Goal: Task Accomplishment & Management: Use online tool/utility

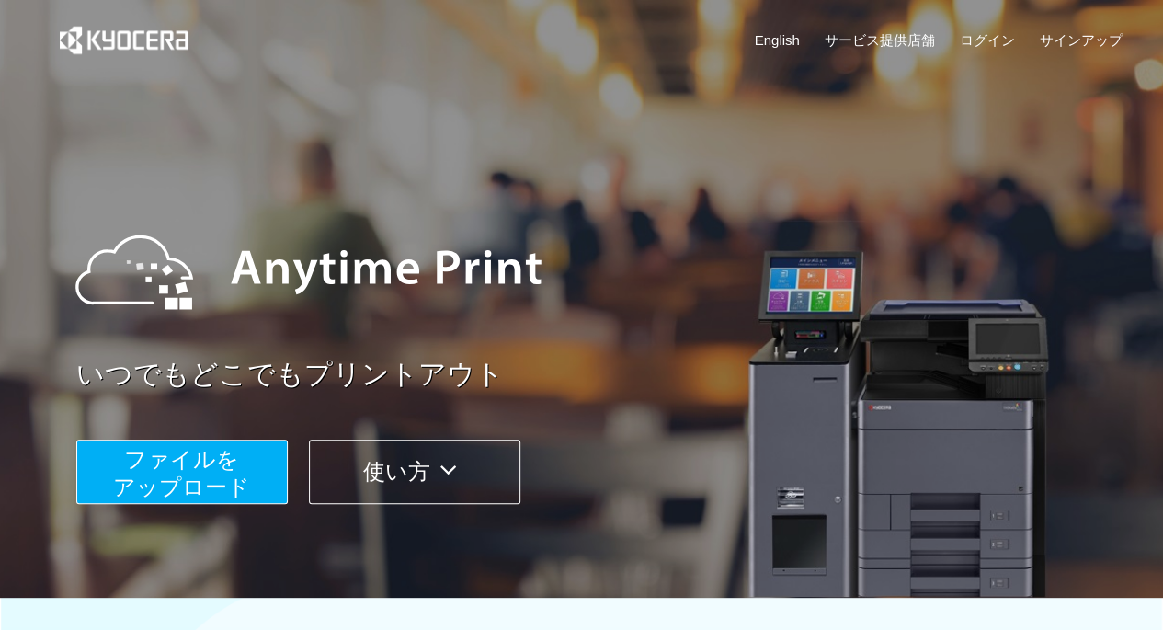
click at [233, 464] on span "ファイルを ​​アップロード" at bounding box center [181, 473] width 137 height 52
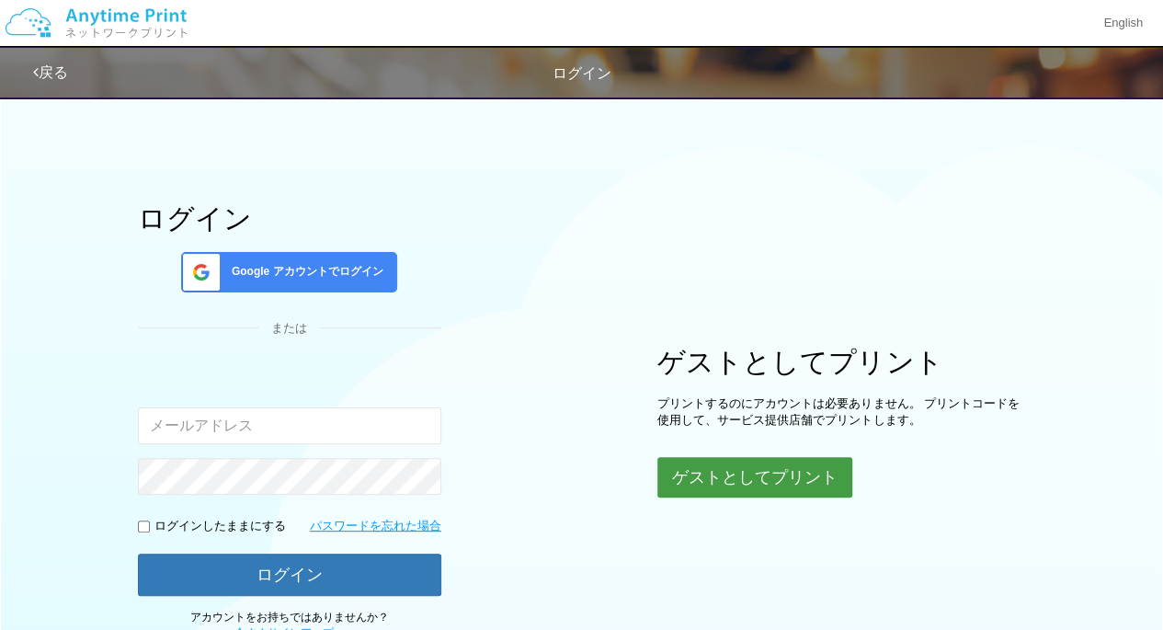
click at [783, 480] on button "ゲストとしてプリント" at bounding box center [754, 477] width 195 height 40
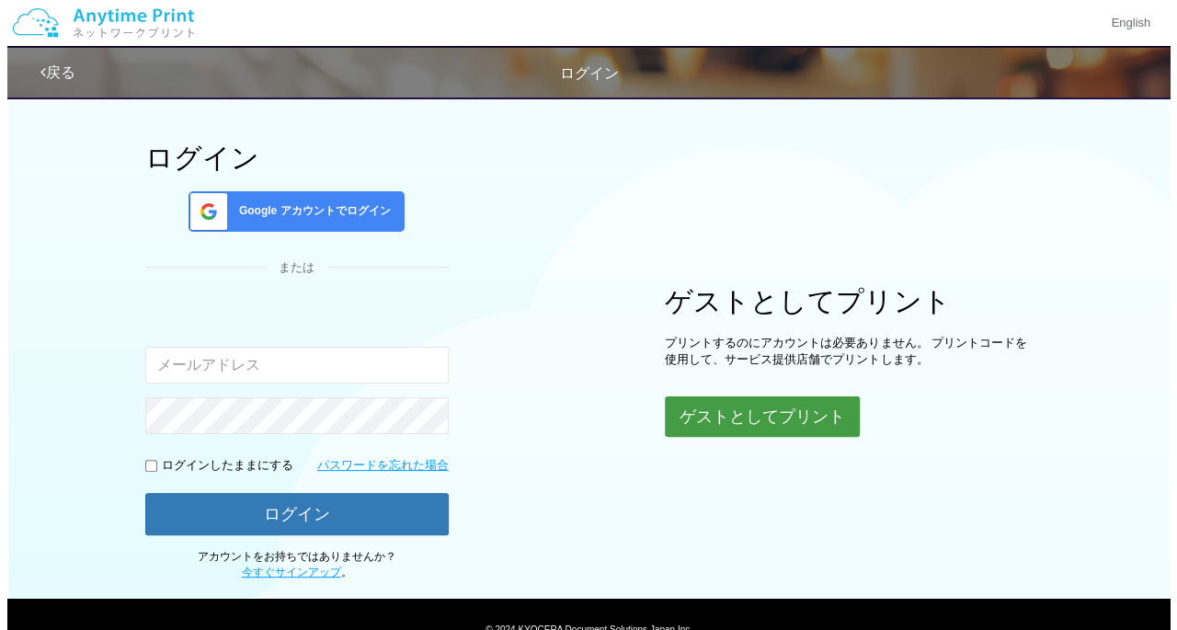
scroll to position [93, 0]
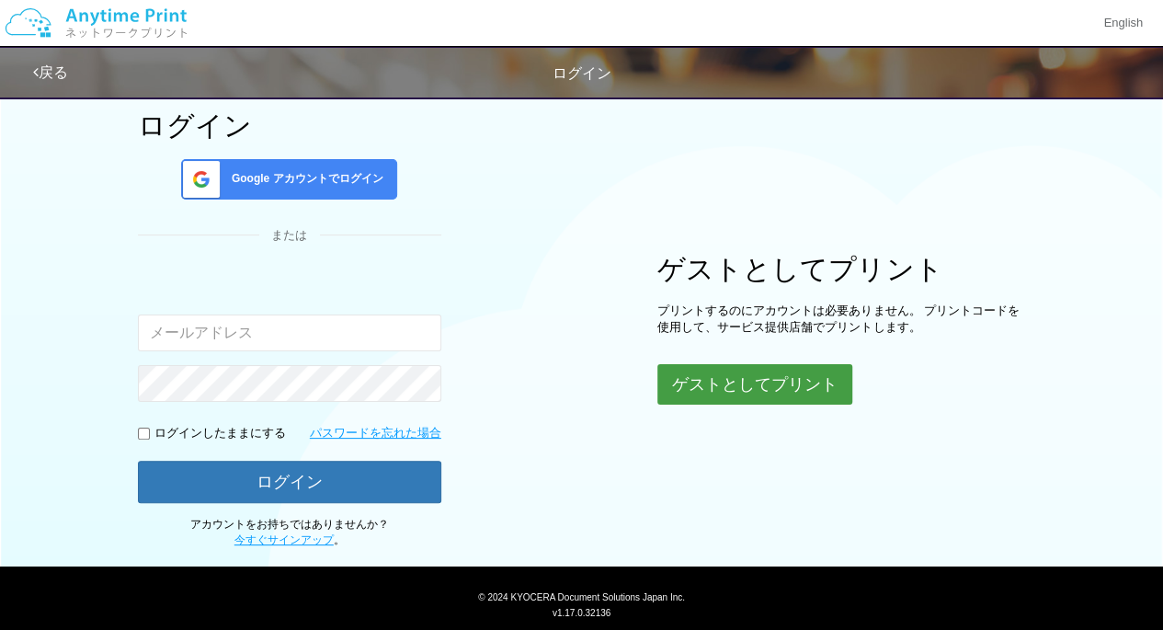
click at [775, 376] on button "ゲストとしてプリント" at bounding box center [754, 384] width 195 height 40
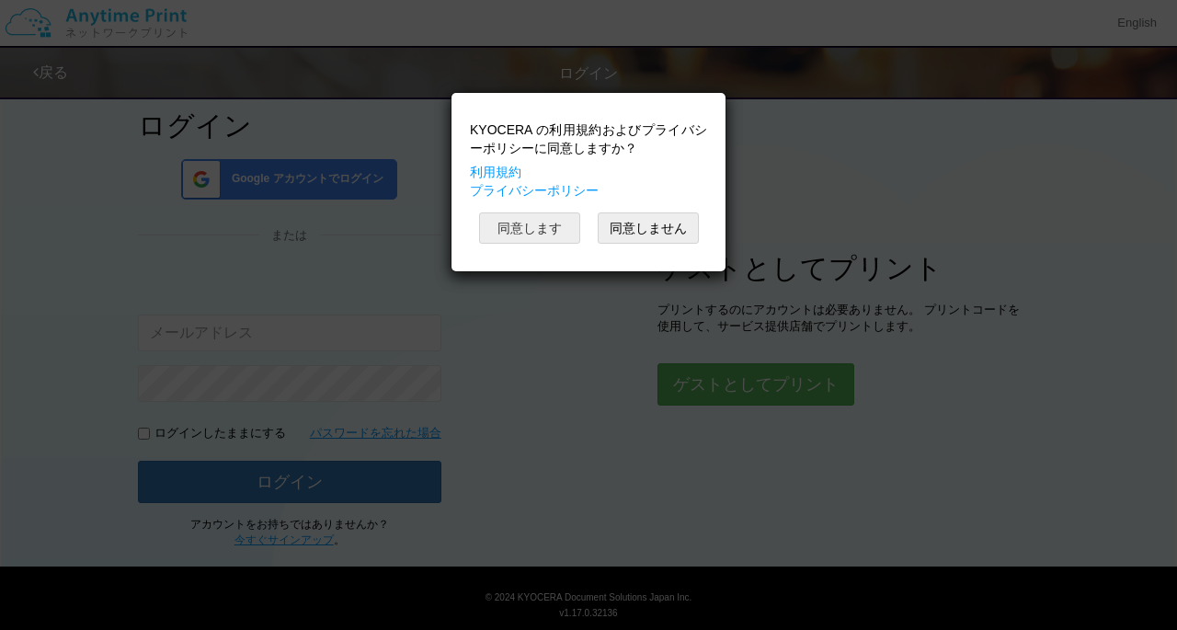
click at [555, 222] on button "同意します" at bounding box center [529, 227] width 101 height 31
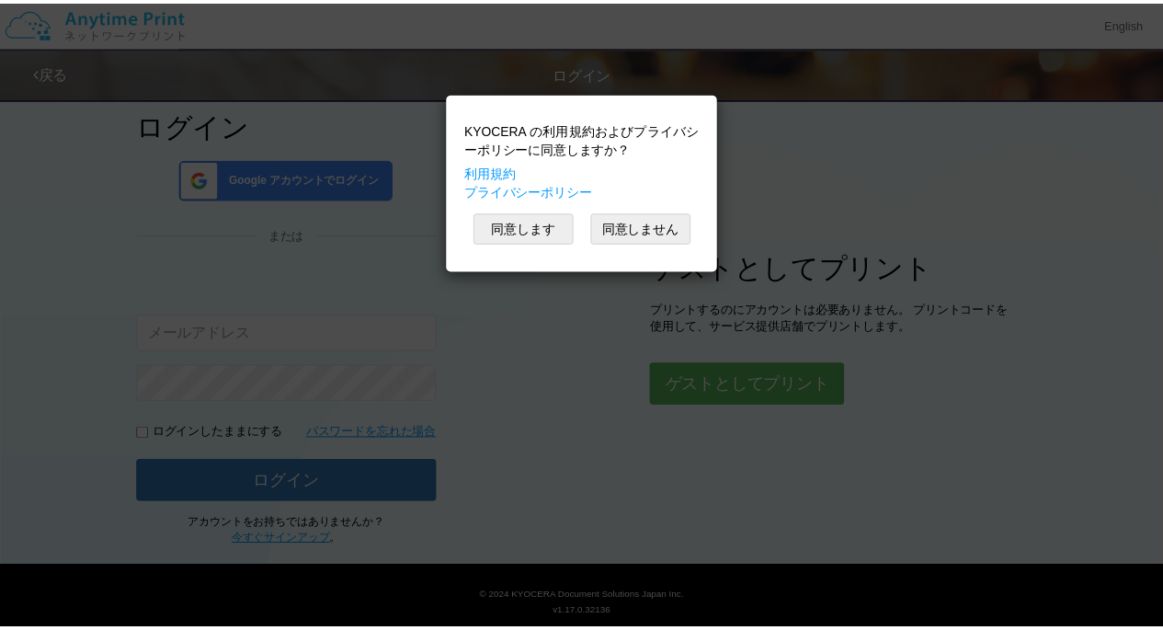
scroll to position [93, 0]
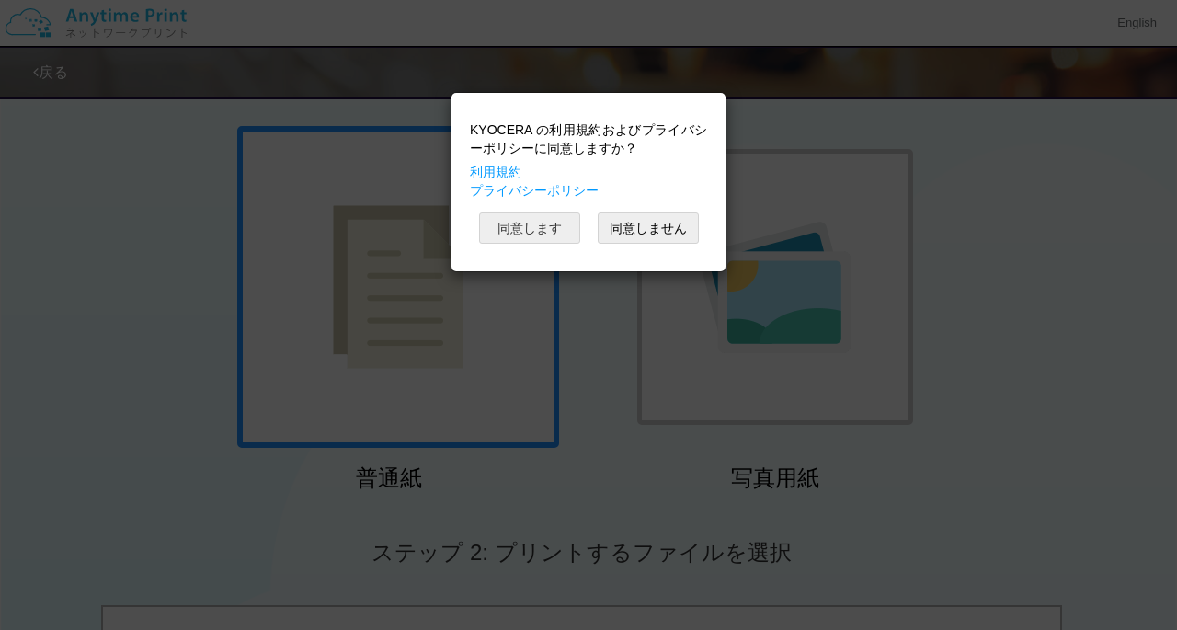
click at [546, 222] on button "同意します" at bounding box center [529, 227] width 101 height 31
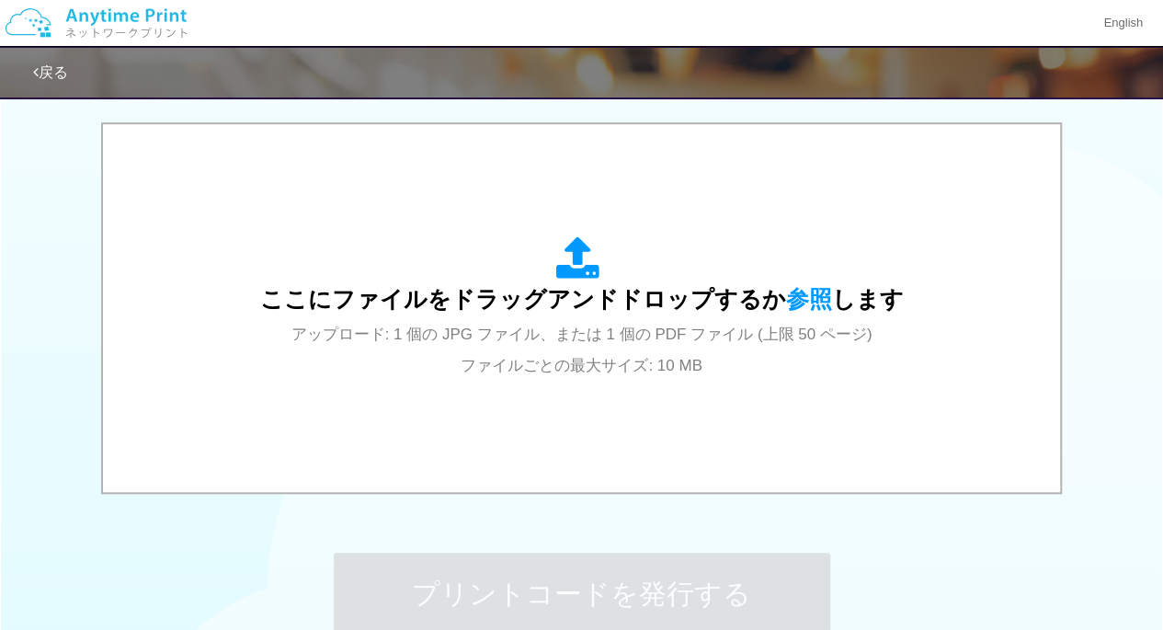
scroll to position [600, 0]
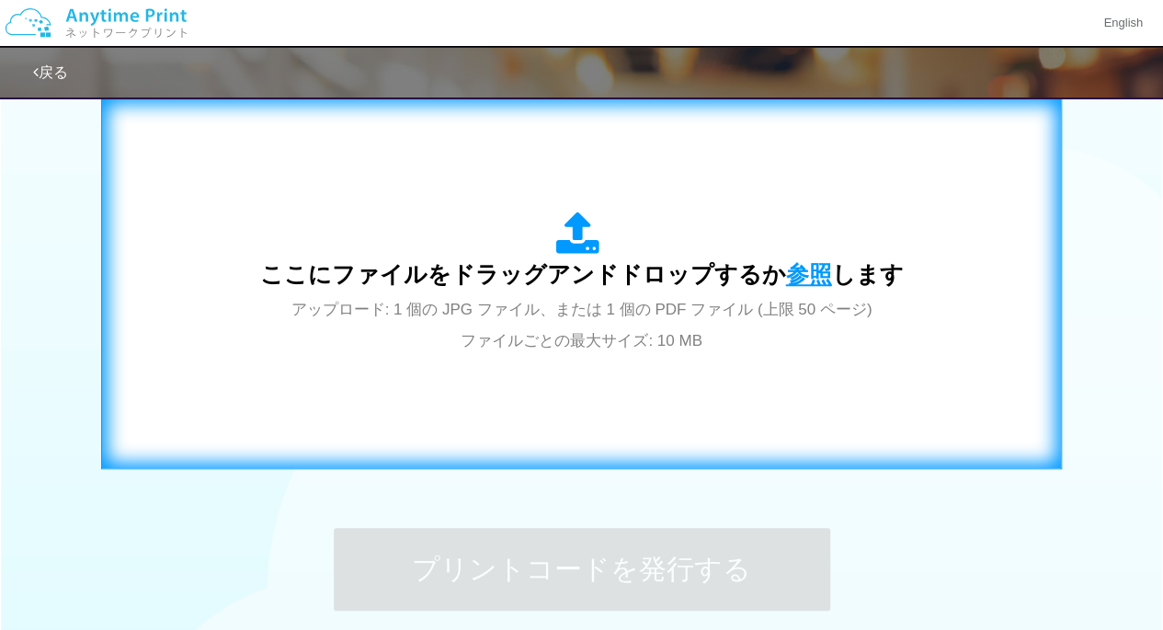
click at [797, 265] on span "参照" at bounding box center [809, 274] width 46 height 26
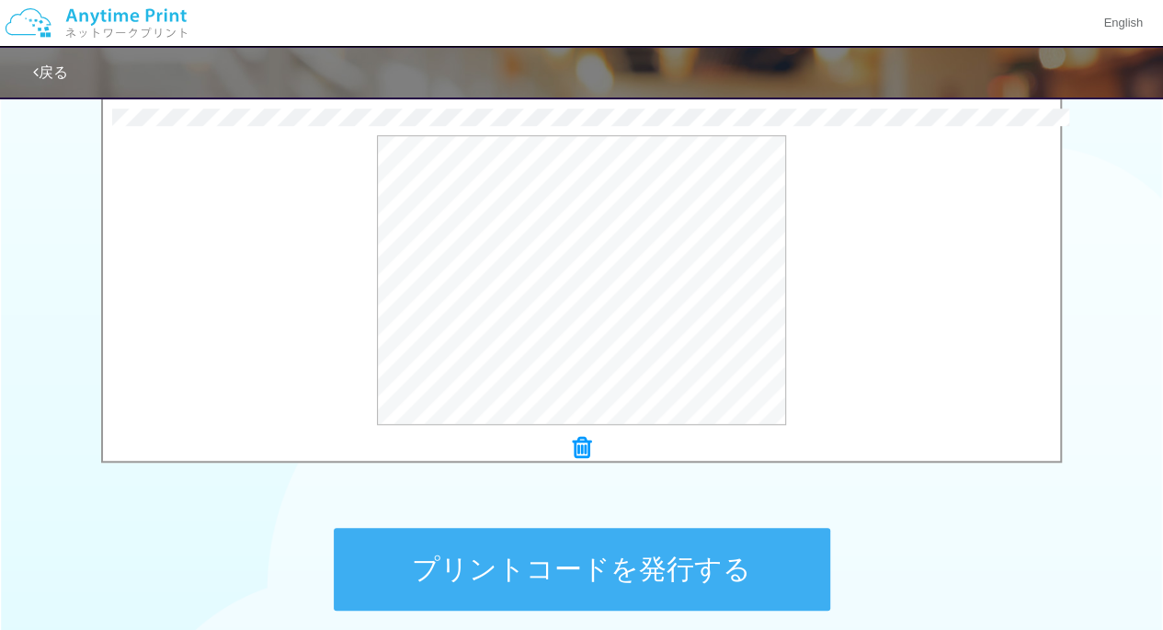
scroll to position [768, 0]
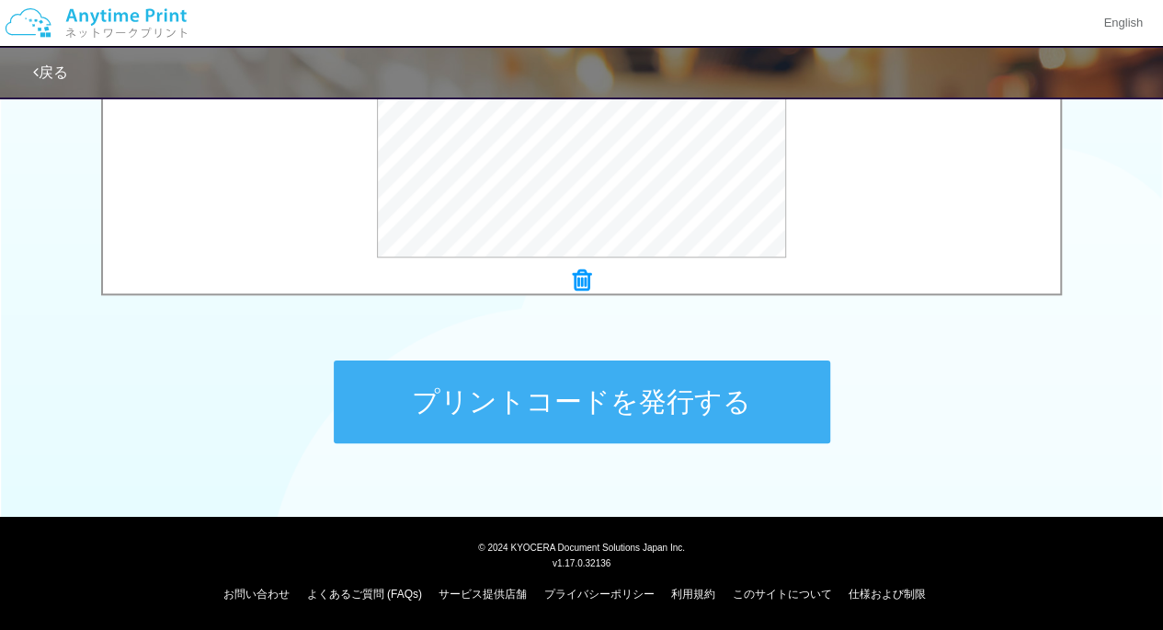
click at [736, 410] on button "プリントコードを発行する" at bounding box center [582, 401] width 496 height 83
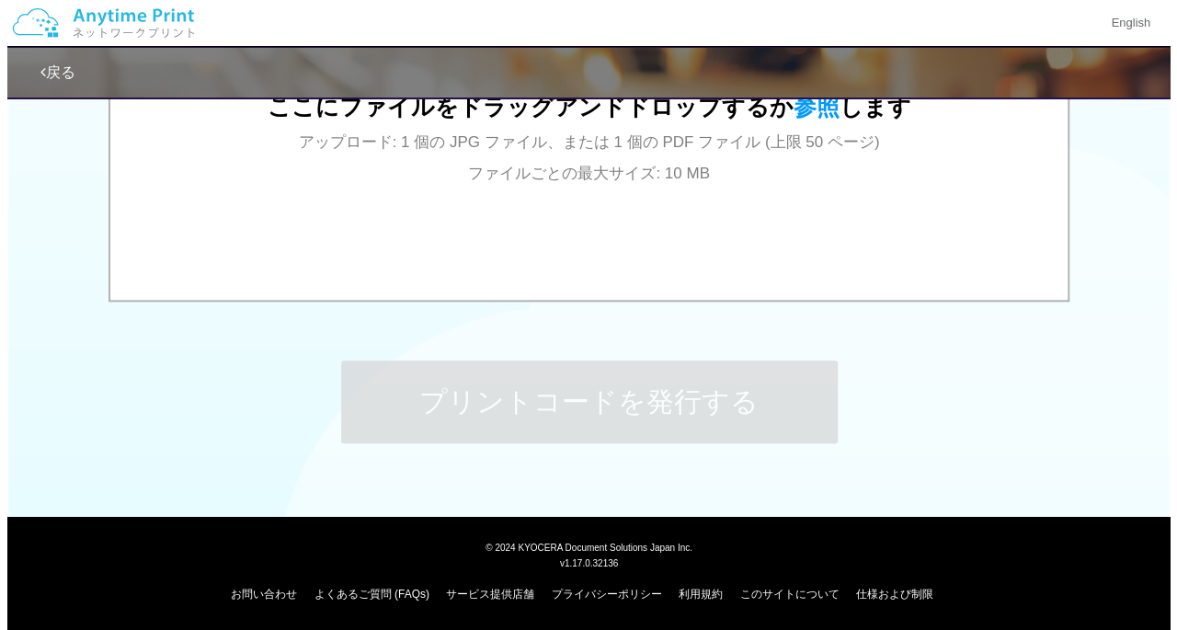
scroll to position [0, 0]
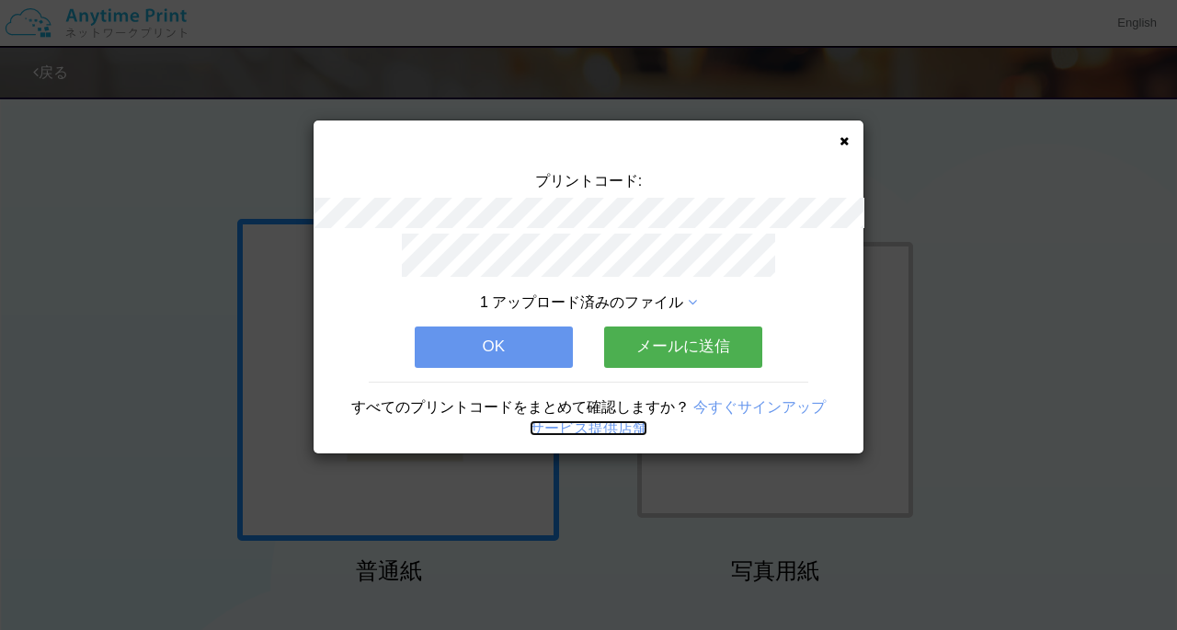
click at [617, 420] on link "サービス提供店舗" at bounding box center [588, 428] width 118 height 16
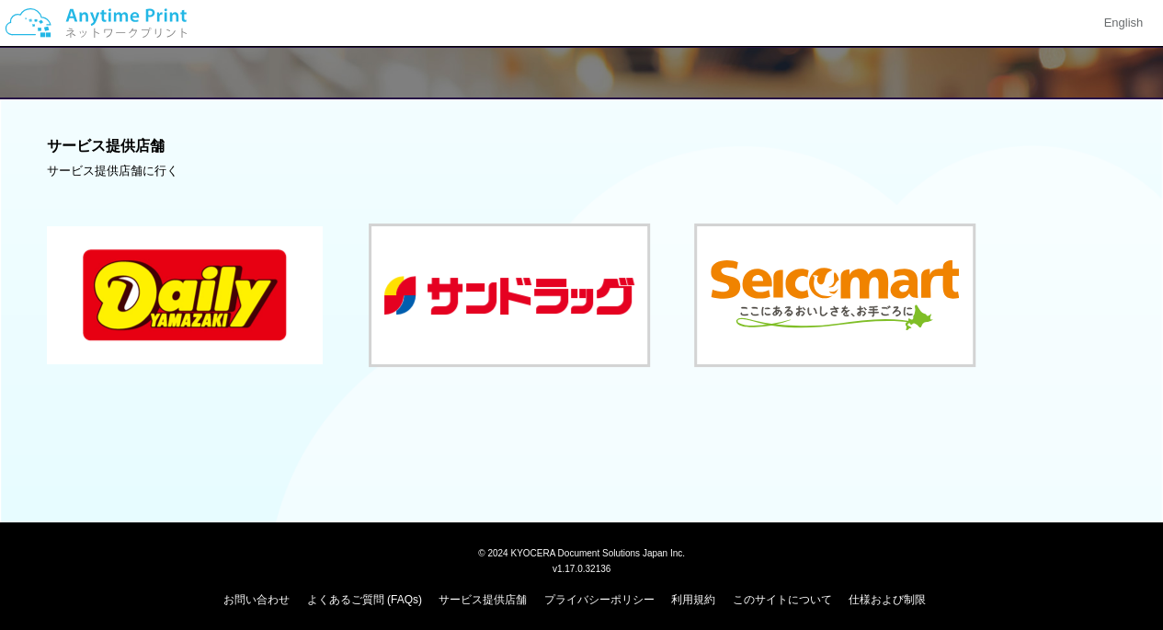
click at [263, 264] on button at bounding box center [185, 295] width 276 height 138
